Goal: Check status

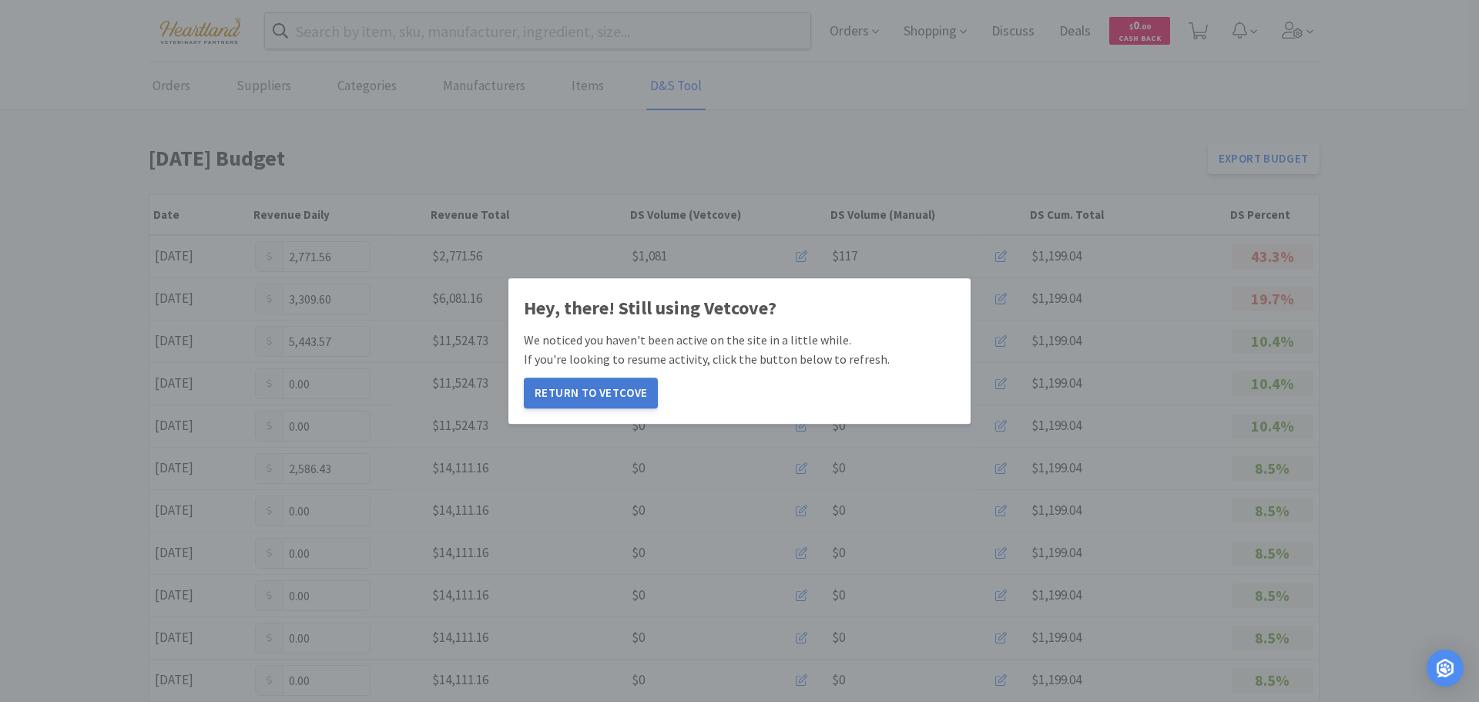
click at [600, 395] on button "Return to Vetcove" at bounding box center [591, 392] width 134 height 31
